Goal: Information Seeking & Learning: Learn about a topic

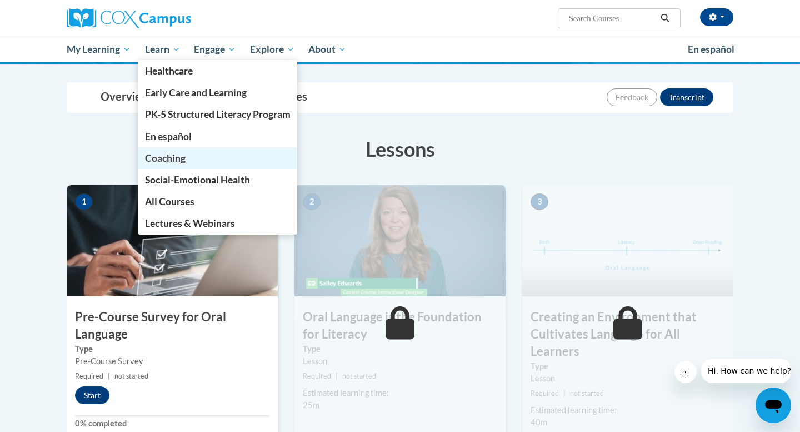
scroll to position [102, 0]
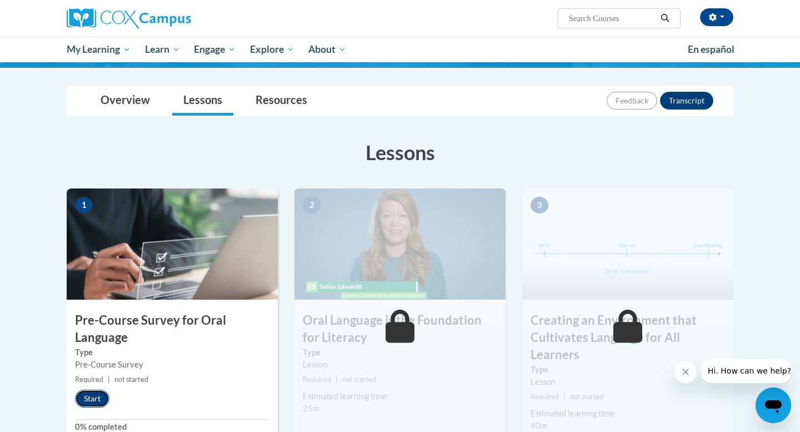
click at [91, 398] on button "Start" at bounding box center [92, 399] width 34 height 18
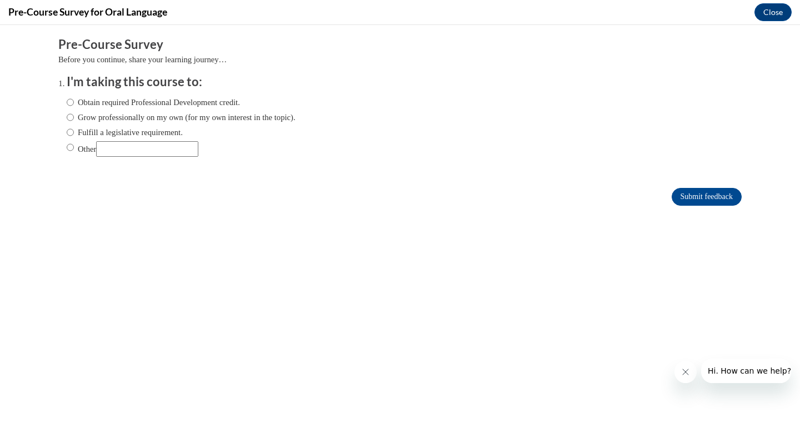
scroll to position [0, 0]
click at [71, 104] on input "Obtain required Professional Development credit." at bounding box center [70, 102] width 7 height 12
radio input "true"
click at [701, 195] on input "Submit feedback" at bounding box center [707, 197] width 70 height 18
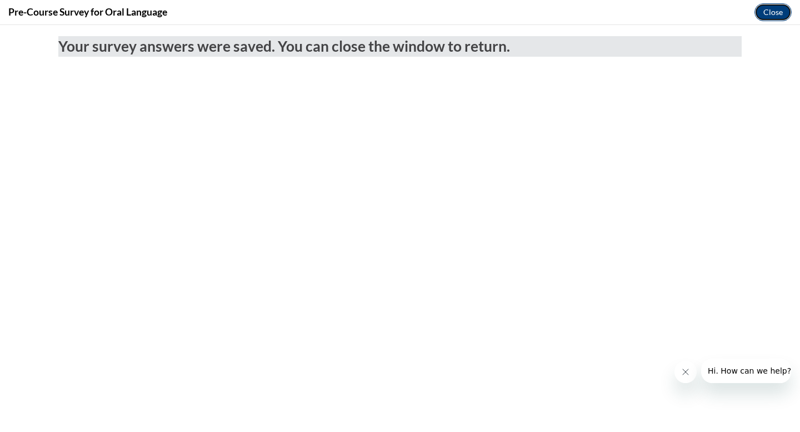
click at [774, 14] on button "Close" at bounding box center [773, 12] width 37 height 18
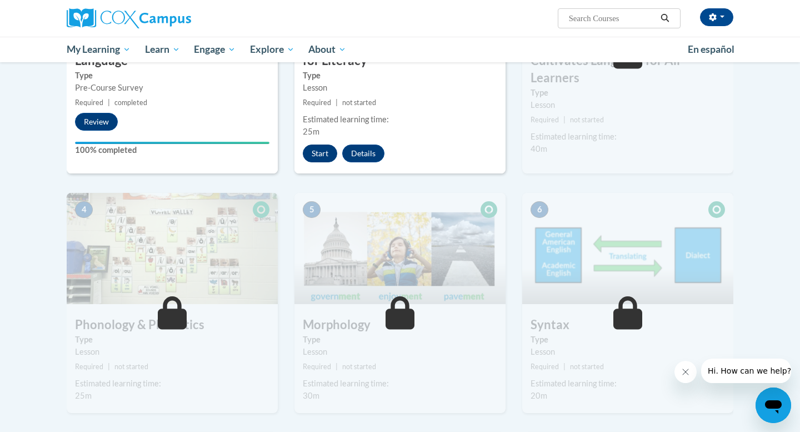
scroll to position [382, 0]
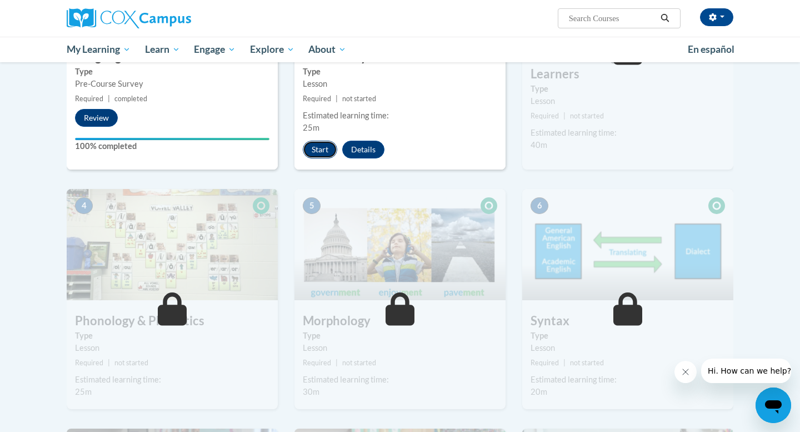
click at [319, 146] on button "Start" at bounding box center [320, 150] width 34 height 18
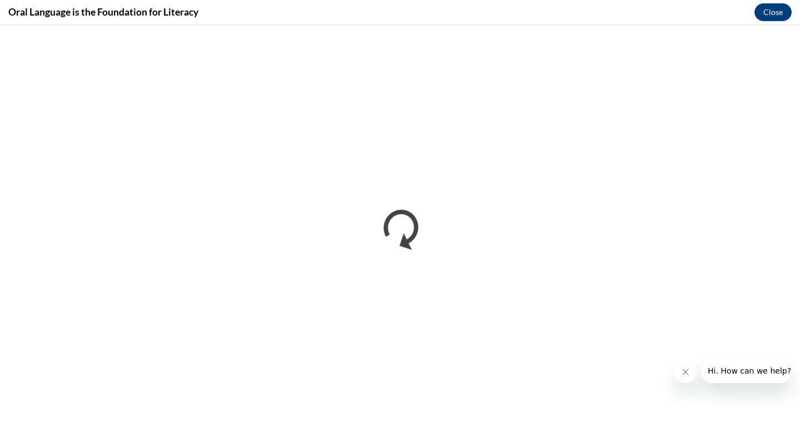
scroll to position [0, 0]
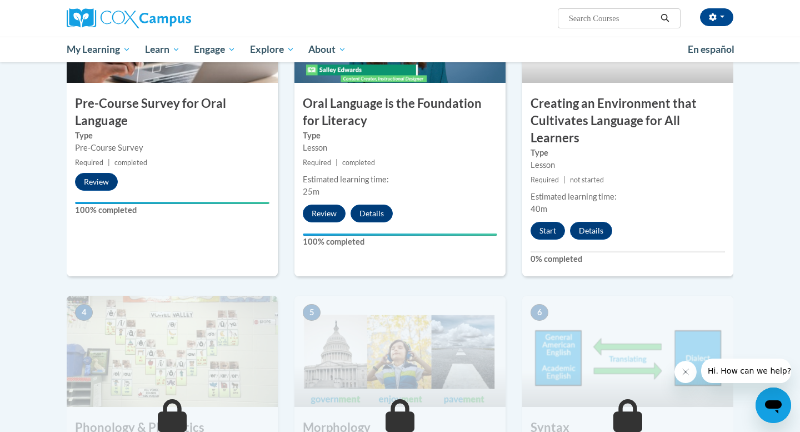
scroll to position [320, 0]
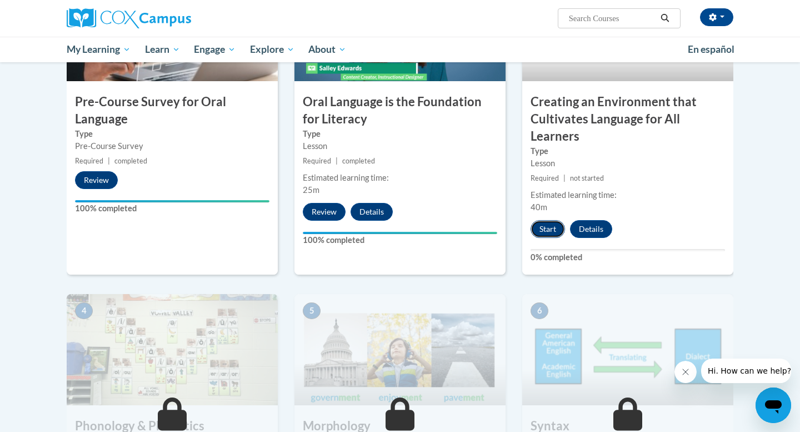
click at [546, 231] on button "Start" at bounding box center [548, 229] width 34 height 18
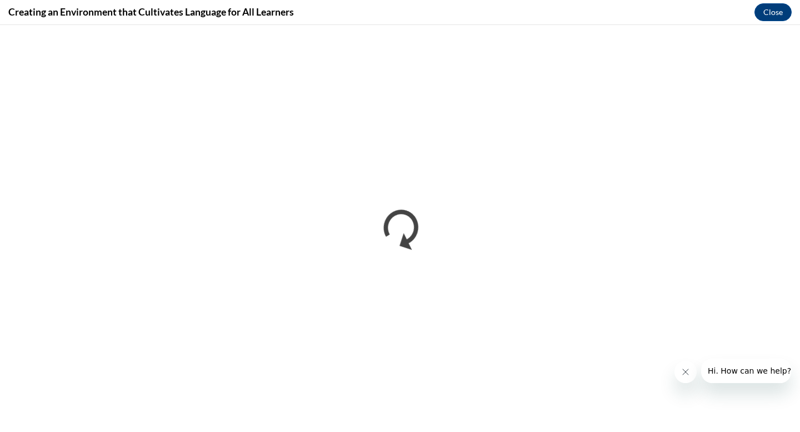
scroll to position [0, 0]
